Goal: Information Seeking & Learning: Learn about a topic

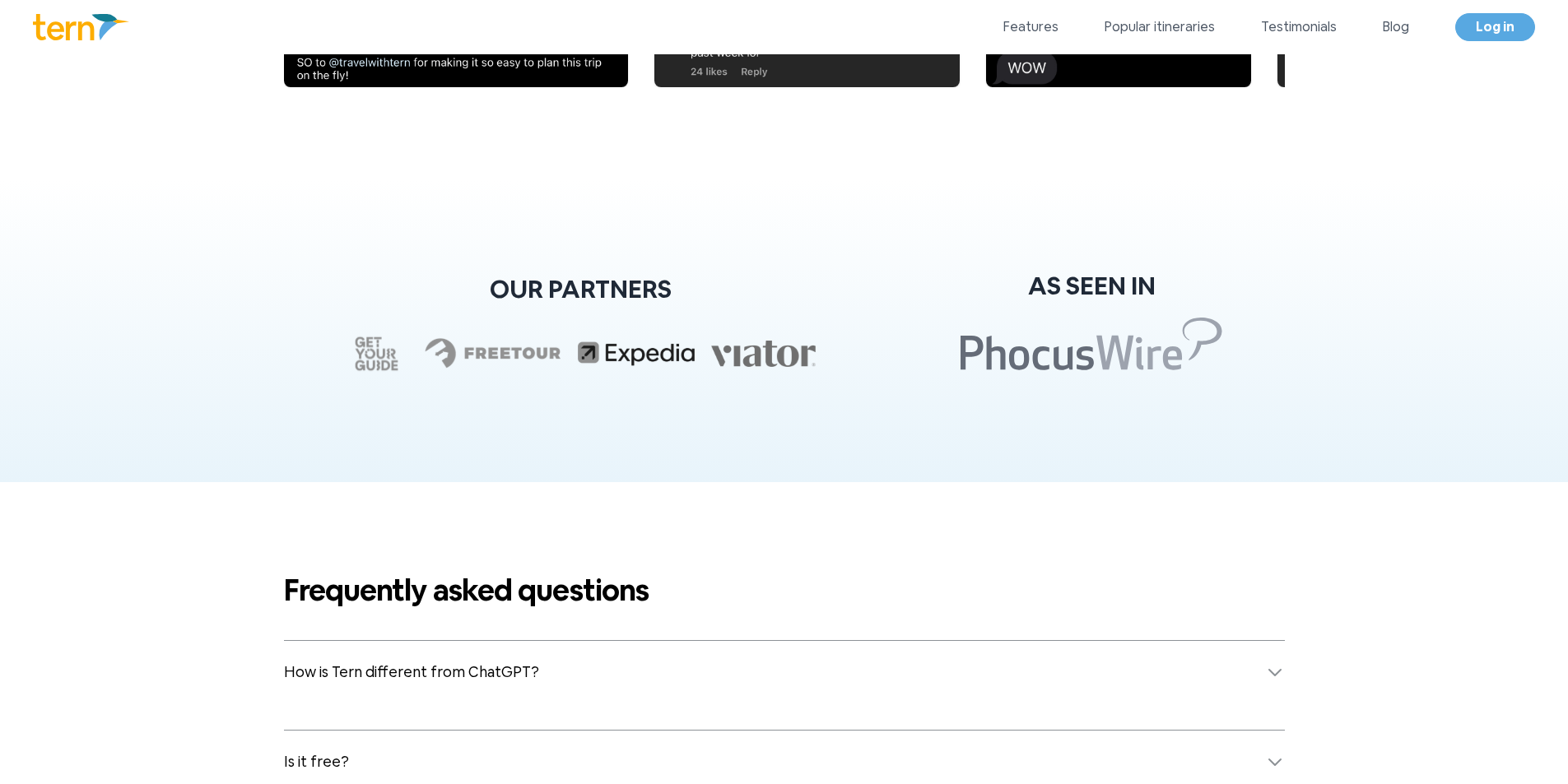
scroll to position [6159, 0]
click at [1206, 21] on link "Popular itineraries" at bounding box center [1159, 28] width 111 height 20
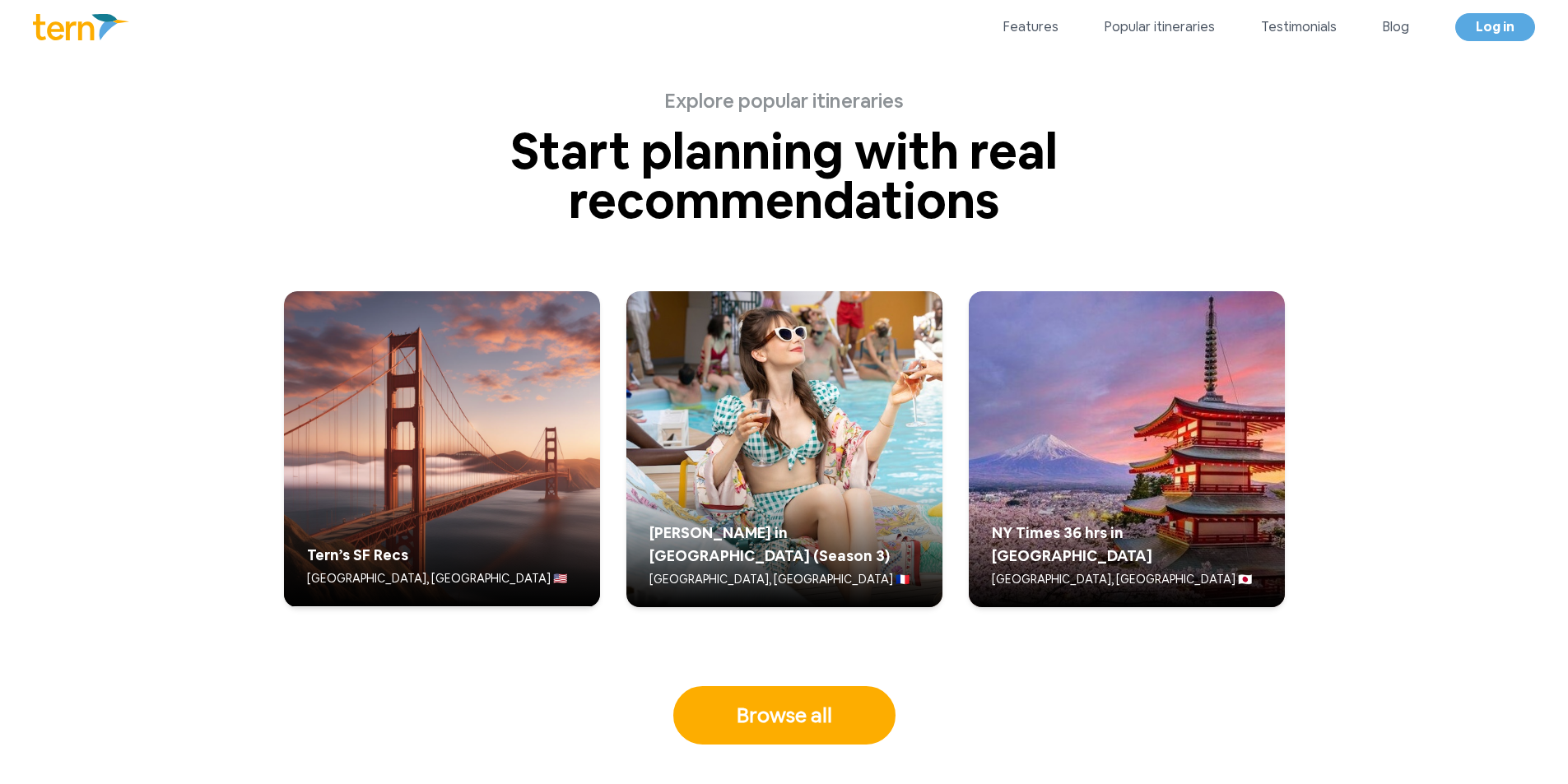
scroll to position [4170, 0]
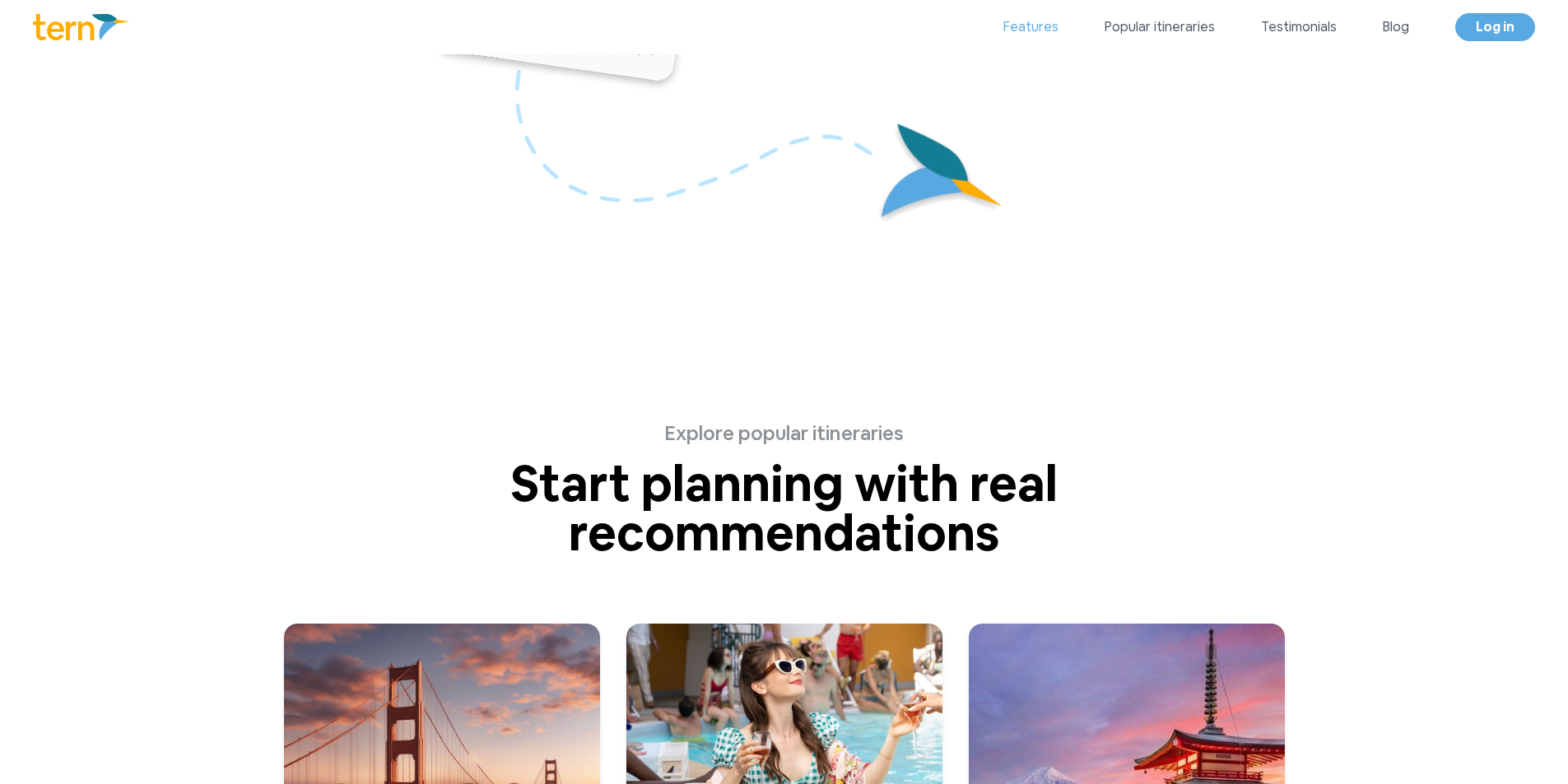
click at [1050, 30] on link "Features" at bounding box center [1031, 28] width 55 height 20
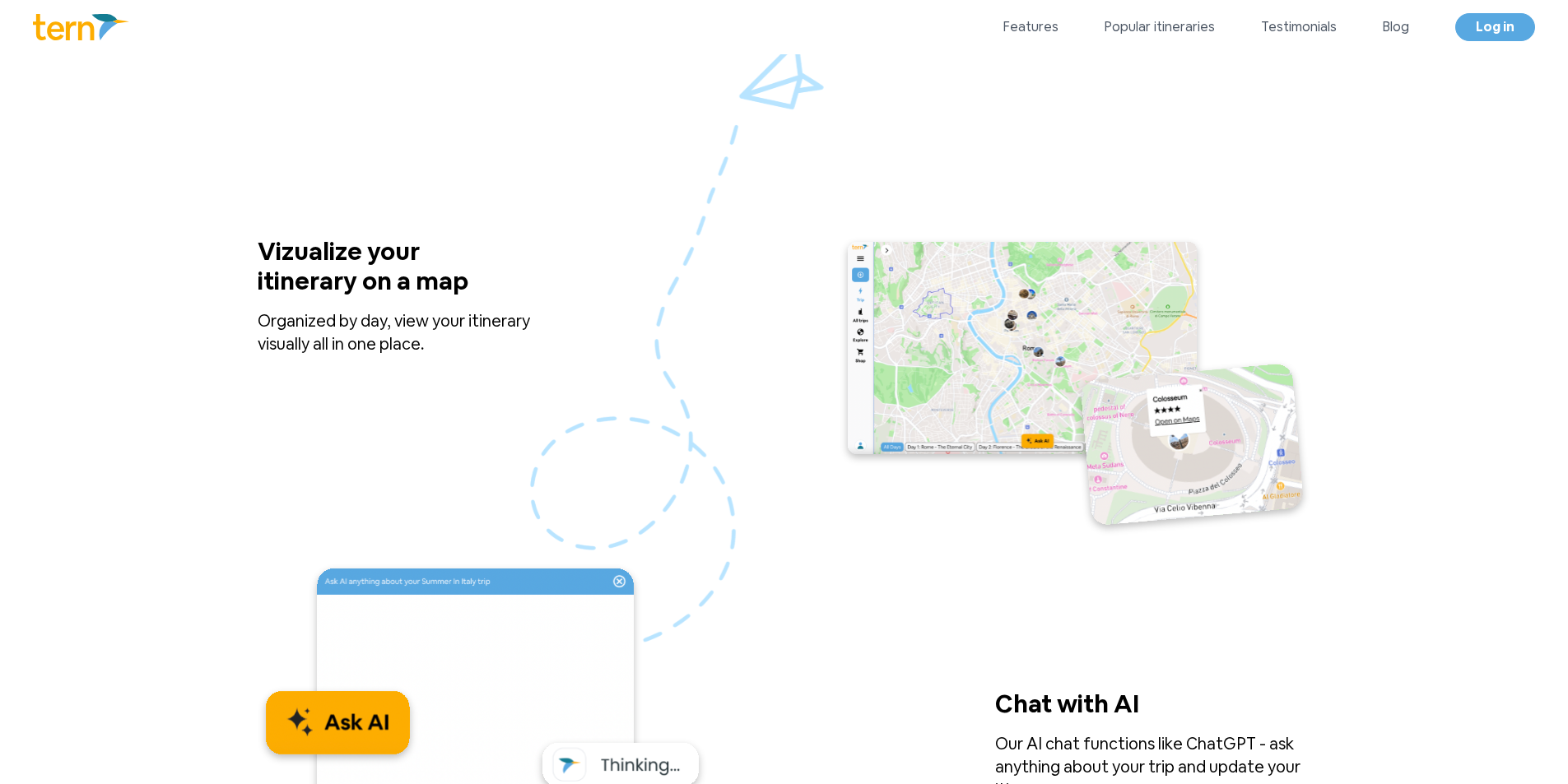
scroll to position [1808, 0]
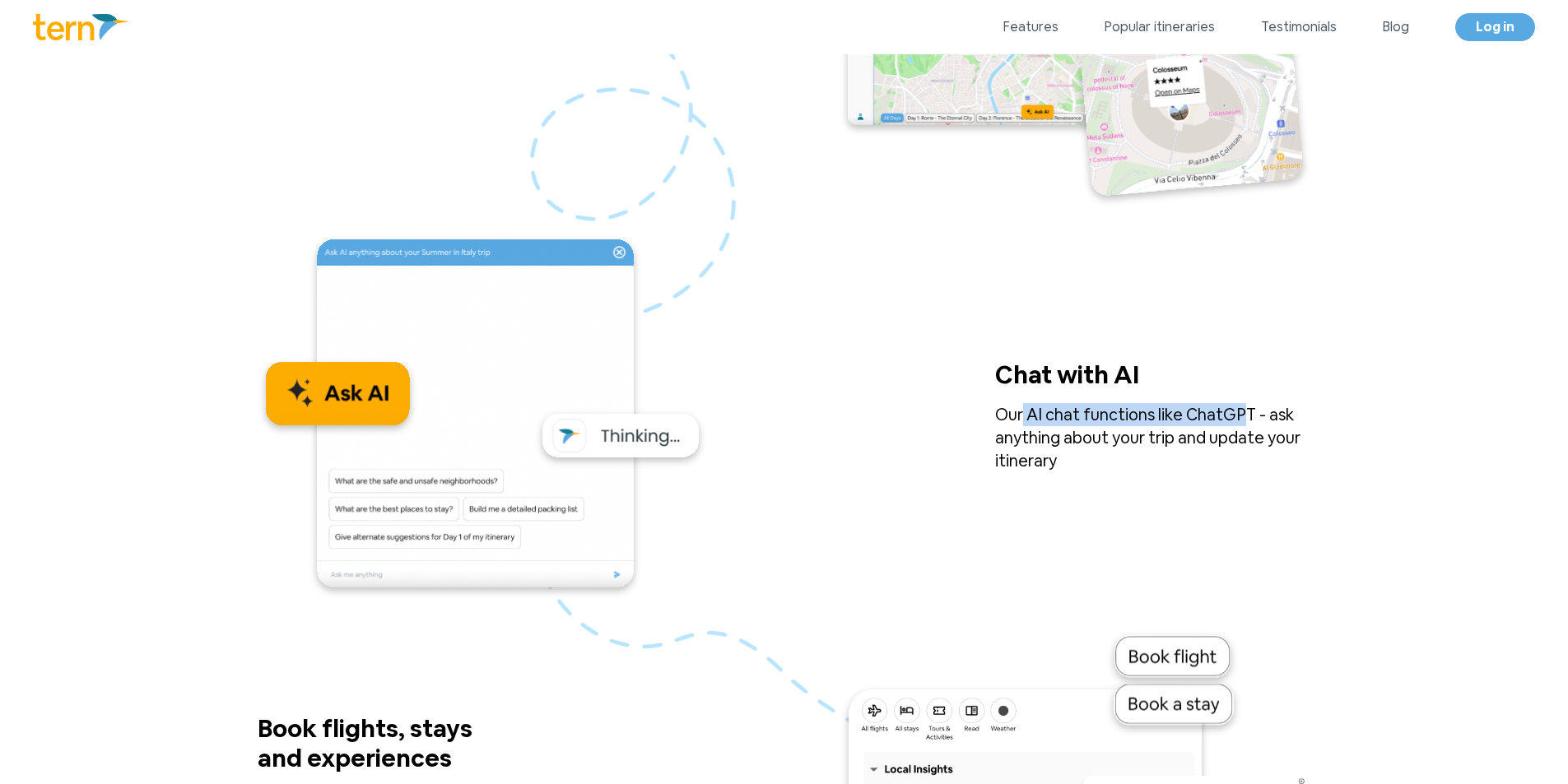
drag, startPoint x: 1018, startPoint y: 419, endPoint x: 1231, endPoint y: 419, distance: 213.0
click at [1231, 419] on p "Our AI chat functions like ChatGPT - ask anything about your trip and update yo…" at bounding box center [1153, 437] width 316 height 69
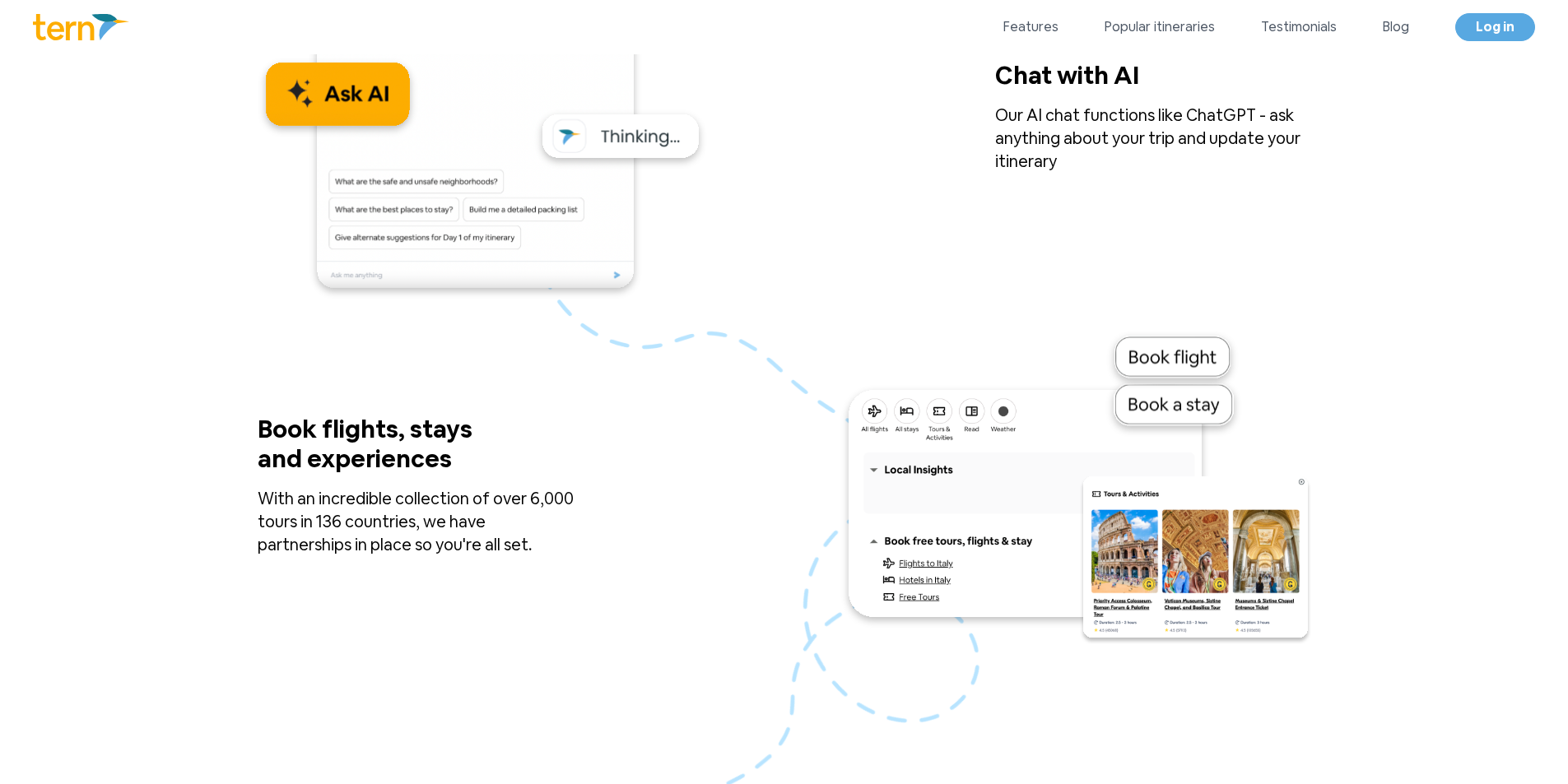
scroll to position [2137, 0]
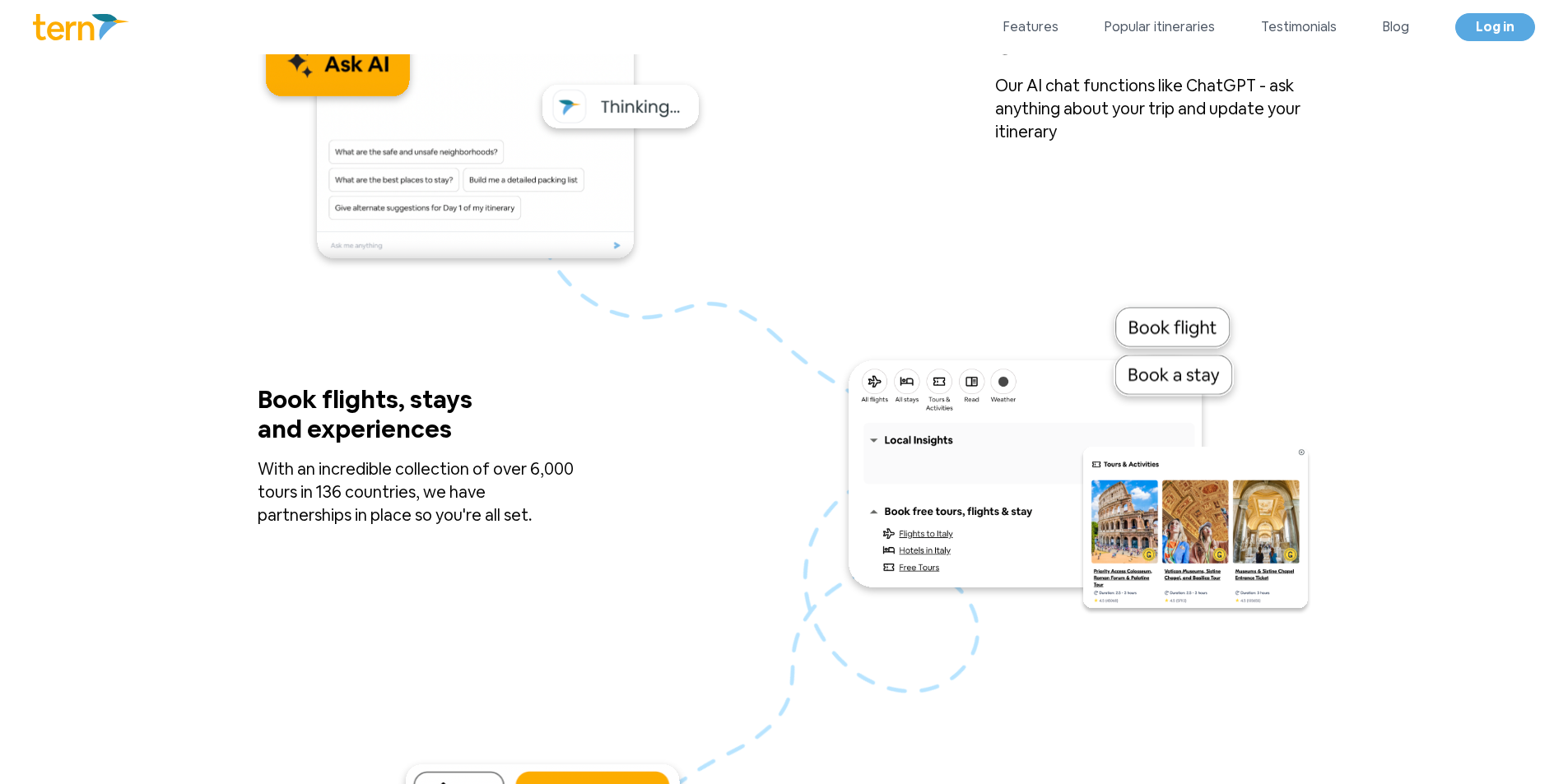
drag, startPoint x: 244, startPoint y: 397, endPoint x: 556, endPoint y: 507, distance: 330.8
click at [556, 507] on section "Vizualize your itinerary on a map Organized by day, view your itinerary visuall…" at bounding box center [784, 686] width 1568 height 2691
click at [556, 507] on p "With an incredible collection of over 6,000 tours in 136 countries, we have par…" at bounding box center [416, 492] width 316 height 69
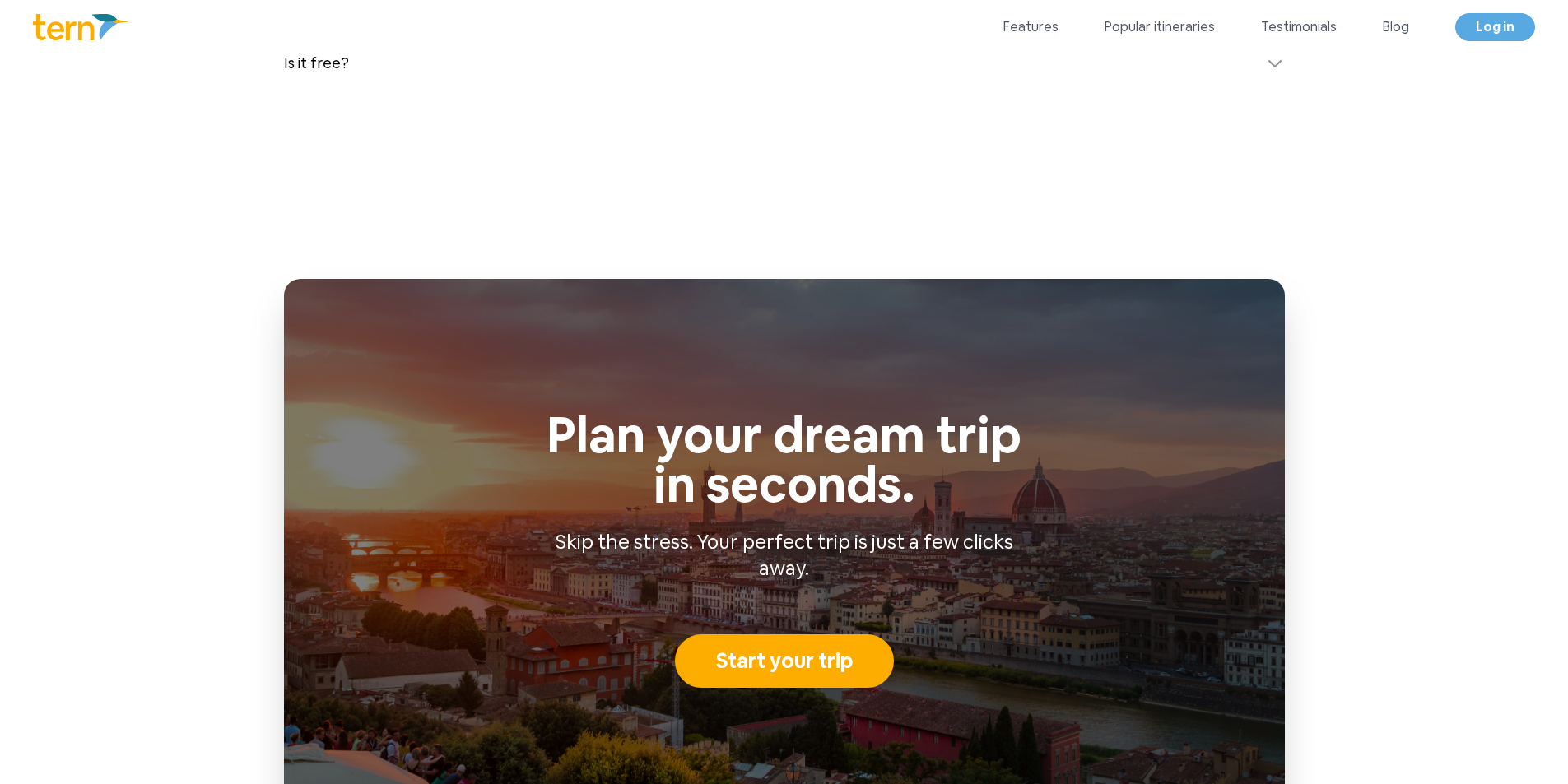
scroll to position [6512, 0]
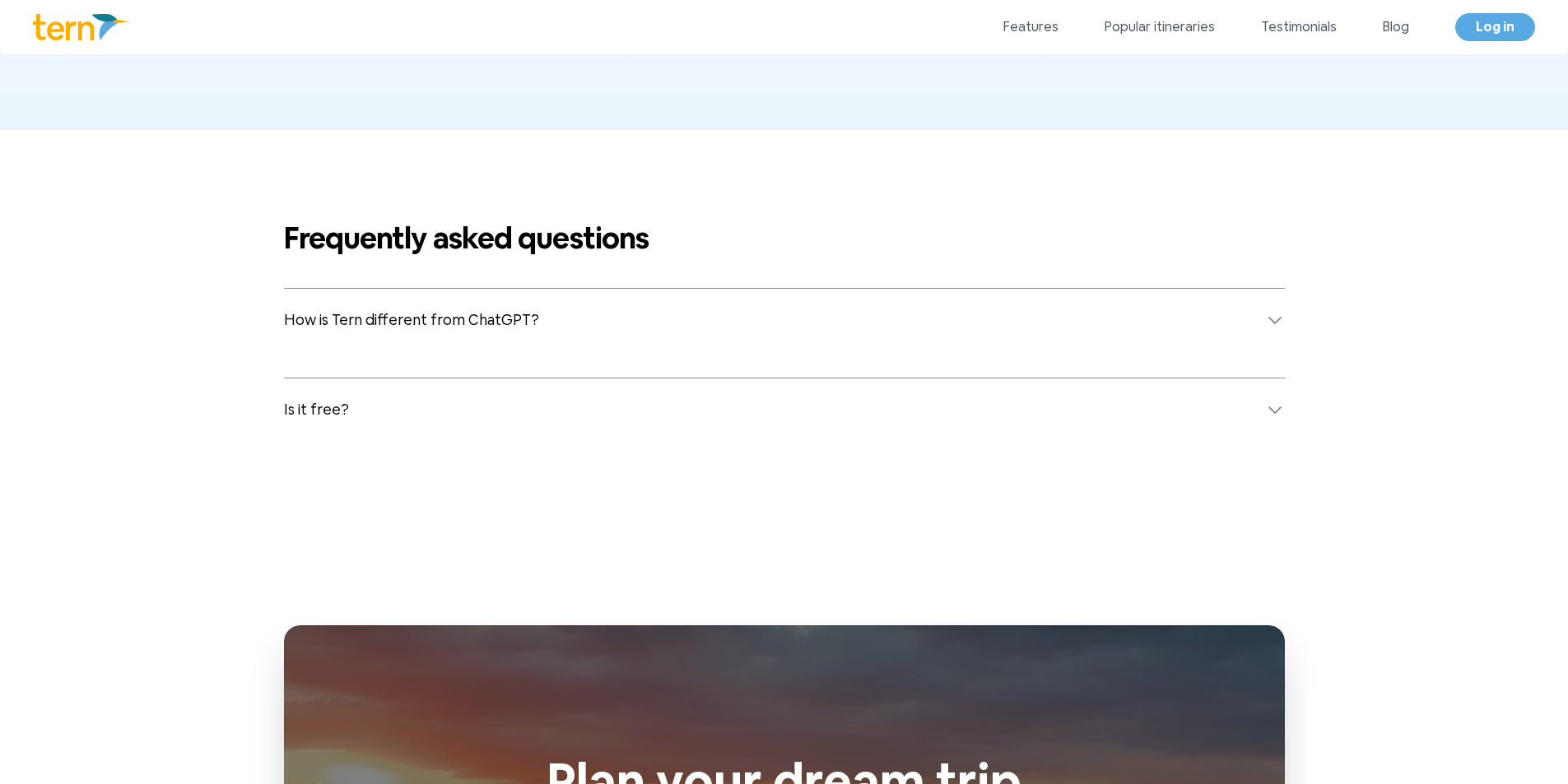
click at [336, 410] on span "Is it free?" at bounding box center [317, 409] width 65 height 23
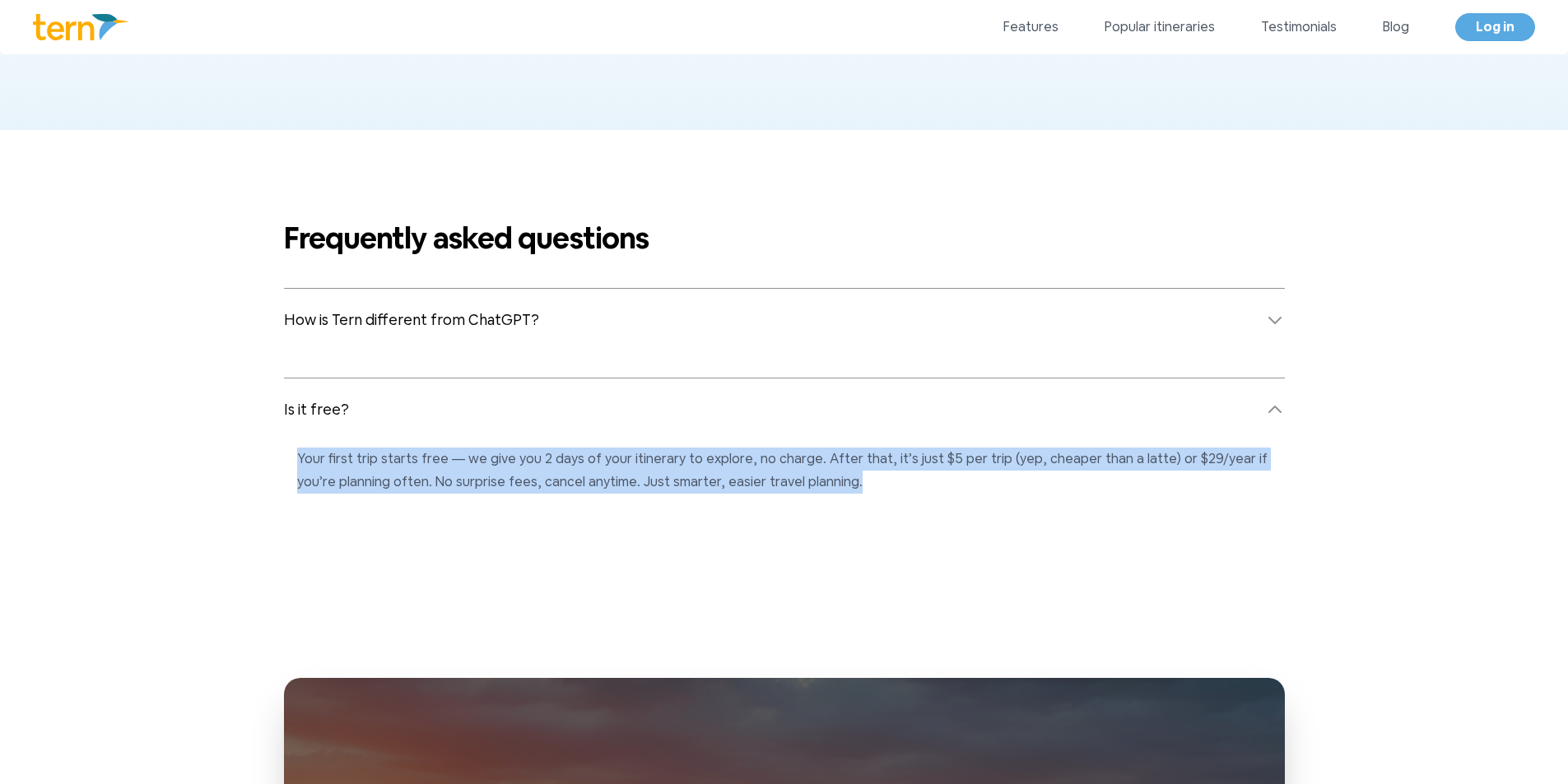
drag, startPoint x: 289, startPoint y: 460, endPoint x: 820, endPoint y: 478, distance: 531.3
click at [820, 478] on div "Your first trip starts free — we give you 2 days of your itinerary to explore, …" at bounding box center [784, 467] width 1000 height 52
click at [820, 478] on p "Your first trip starts free — we give you 2 days of your itinerary to explore, …" at bounding box center [784, 470] width 975 height 46
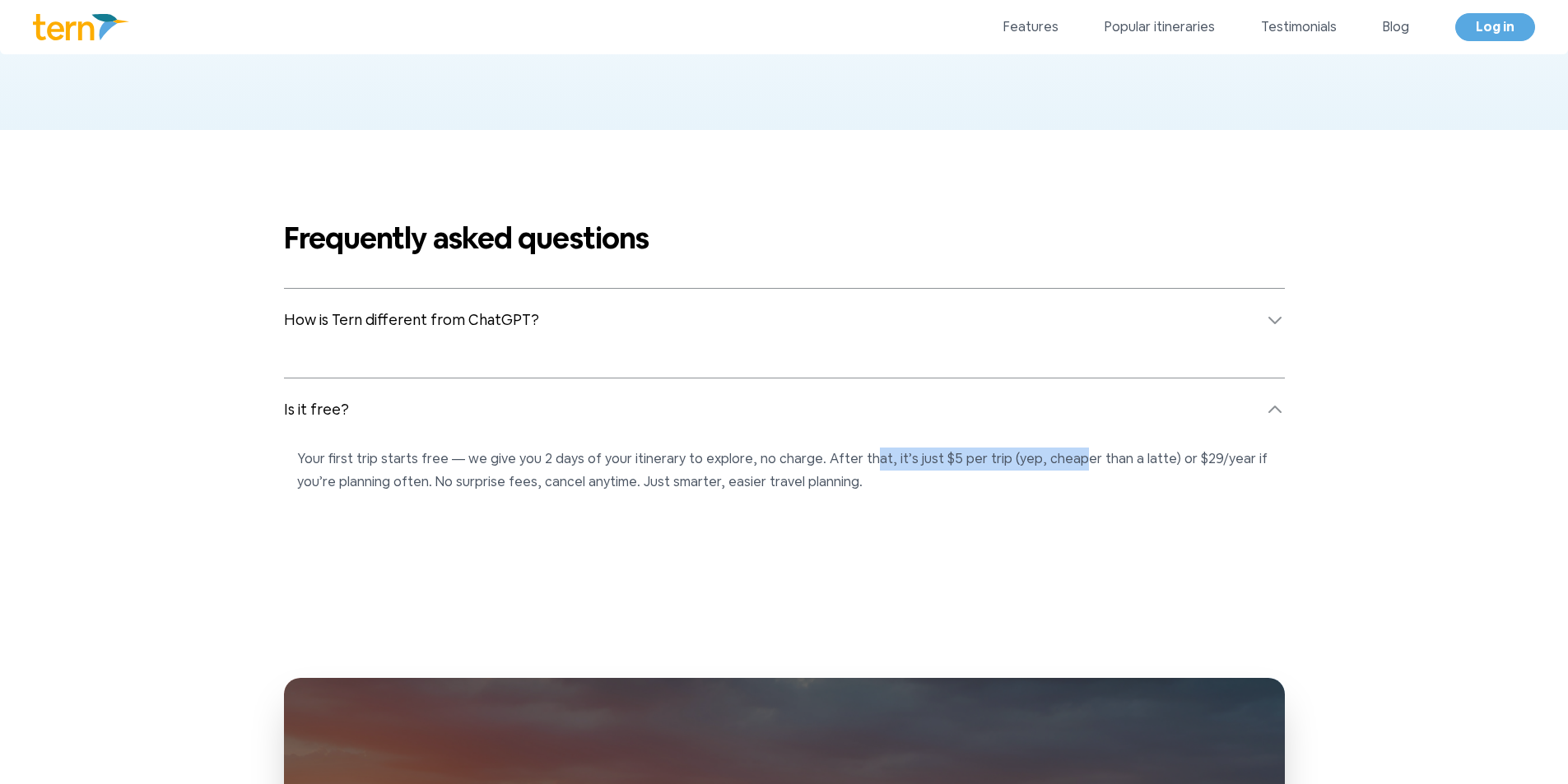
drag, startPoint x: 852, startPoint y: 458, endPoint x: 1053, endPoint y: 457, distance: 201.0
click at [1053, 457] on p "Your first trip starts free — we give you 2 days of your itinerary to explore, …" at bounding box center [784, 470] width 975 height 46
